Goal: Task Accomplishment & Management: Manage account settings

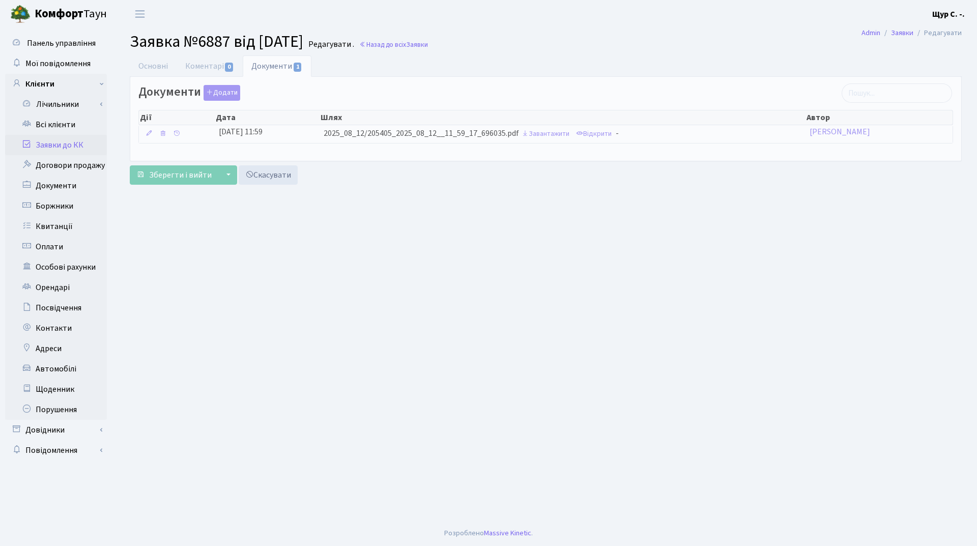
select select "32749"
select select "64"
click at [153, 66] on link "Основні" at bounding box center [153, 65] width 47 height 21
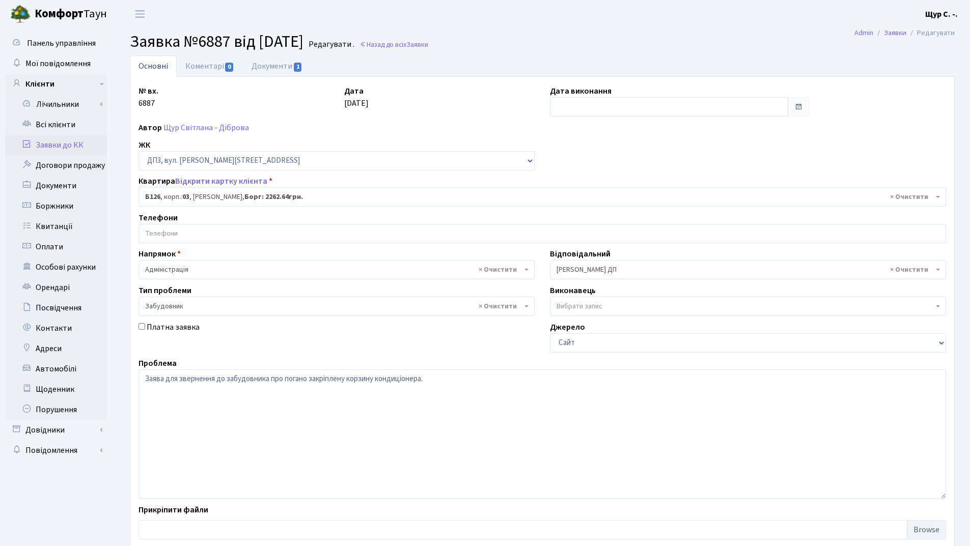
click at [209, 196] on span "× Б126 , корп.: 03 , [PERSON_NAME], [GEOGRAPHIC_DATA]: 2262.64грн." at bounding box center [539, 197] width 788 height 10
click at [69, 141] on link "Заявки до КК" at bounding box center [56, 145] width 102 height 20
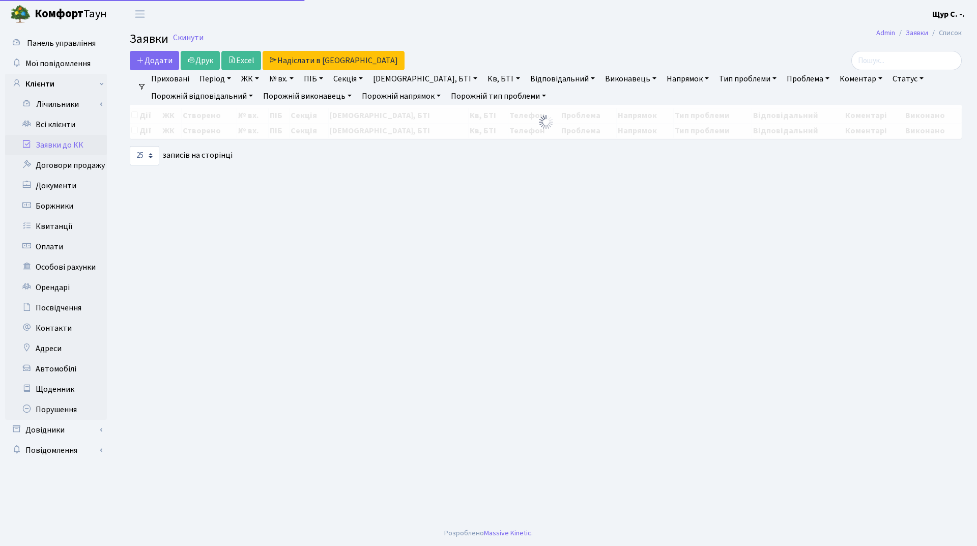
select select "25"
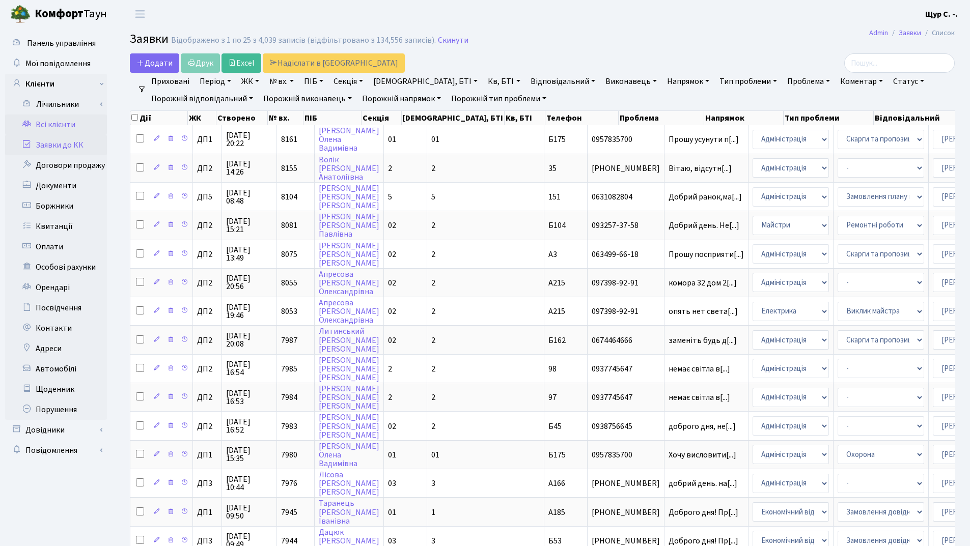
click at [75, 126] on link "Всі клієнти" at bounding box center [56, 125] width 102 height 20
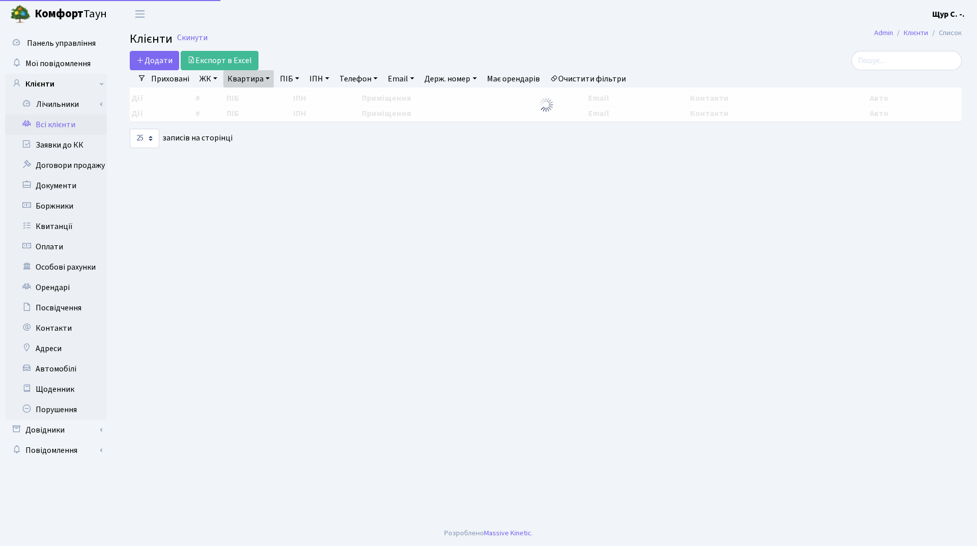
select select "25"
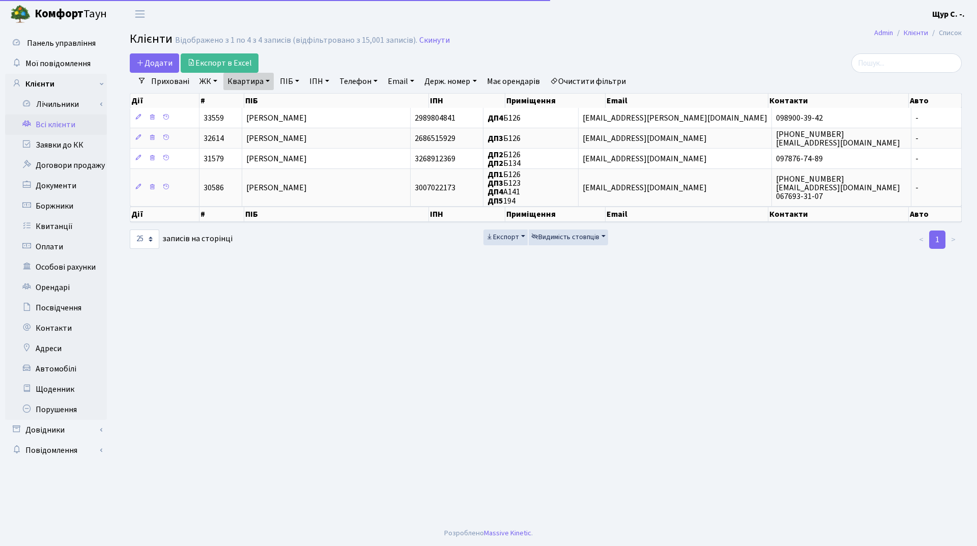
click at [258, 83] on link "Квартира" at bounding box center [248, 81] width 50 height 17
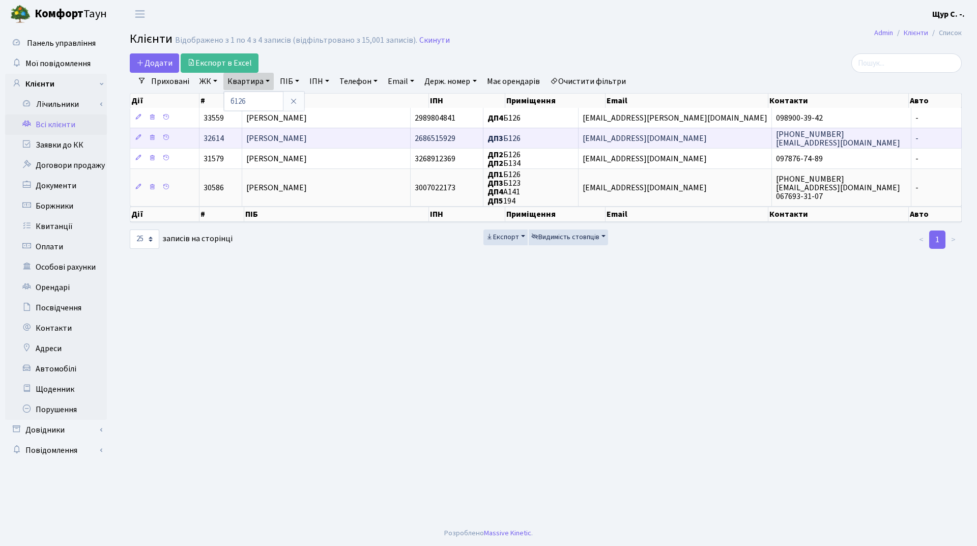
click at [280, 138] on span "Роман Інна Миколаївна" at bounding box center [276, 138] width 61 height 11
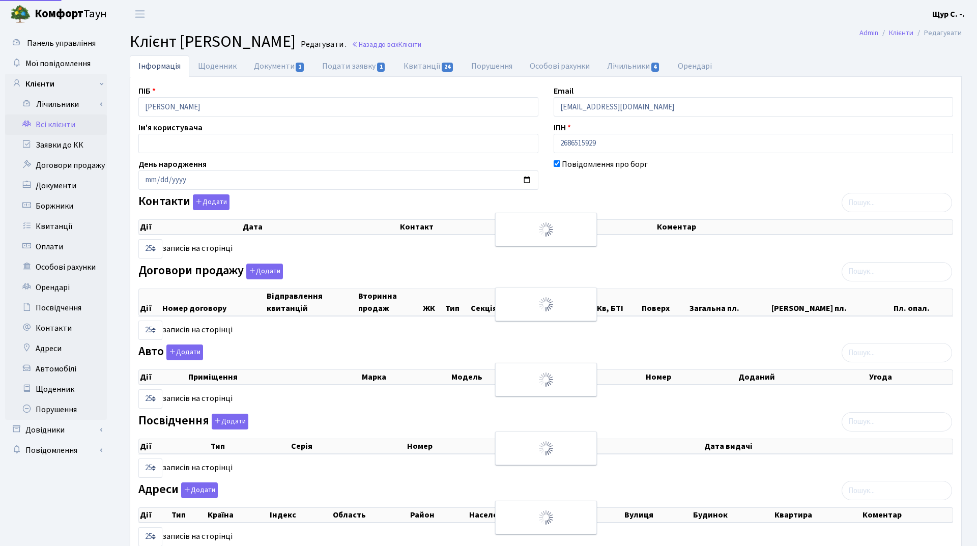
select select "25"
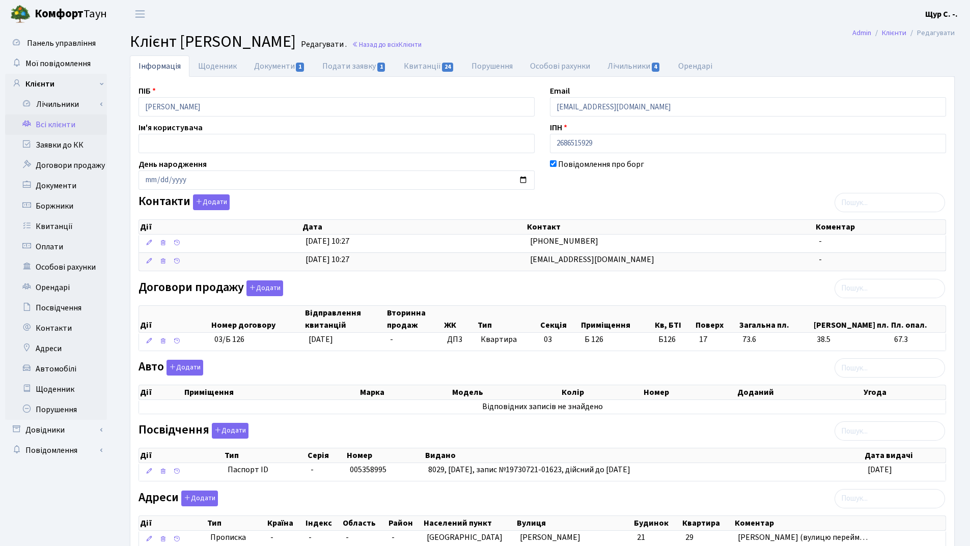
click at [54, 123] on link "Всі клієнти" at bounding box center [56, 125] width 102 height 20
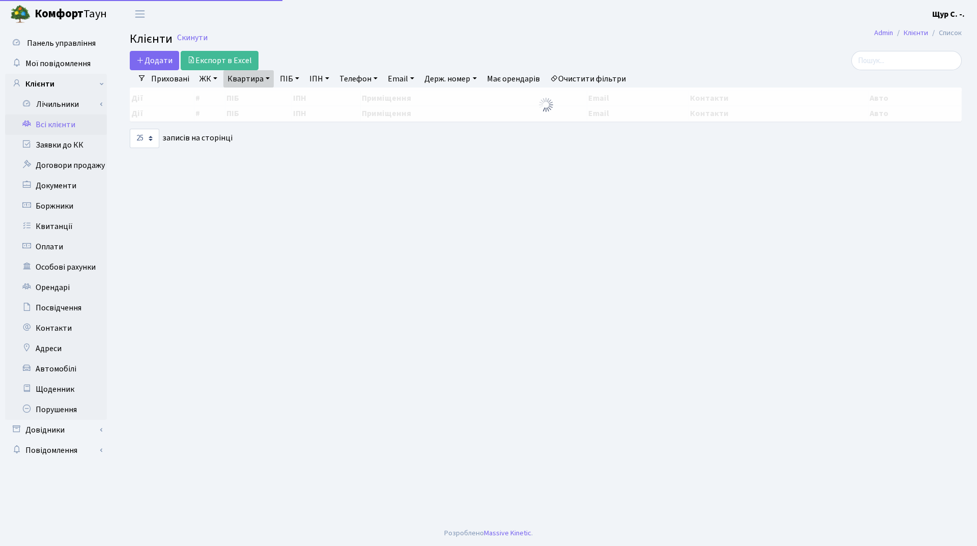
select select "25"
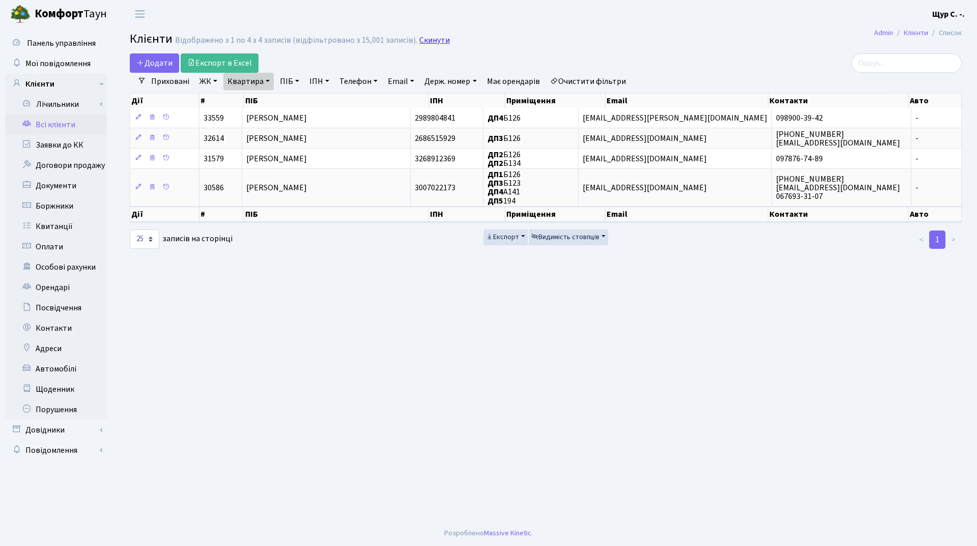
click at [426, 41] on link "Скинути" at bounding box center [434, 41] width 31 height 10
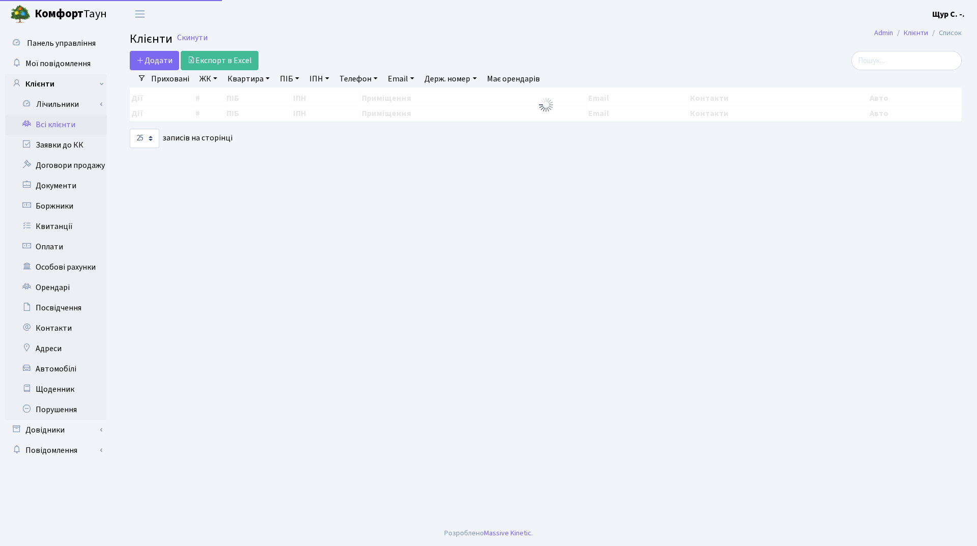
select select "25"
